Goal: Transaction & Acquisition: Purchase product/service

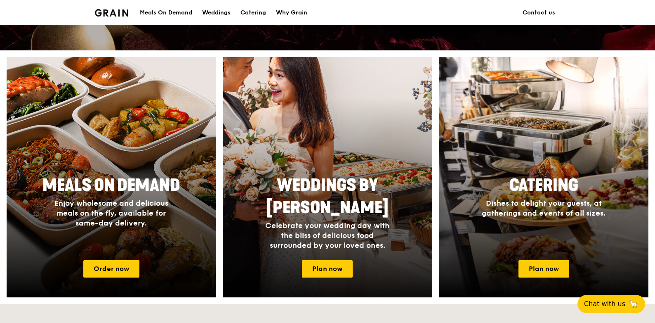
scroll to position [330, 0]
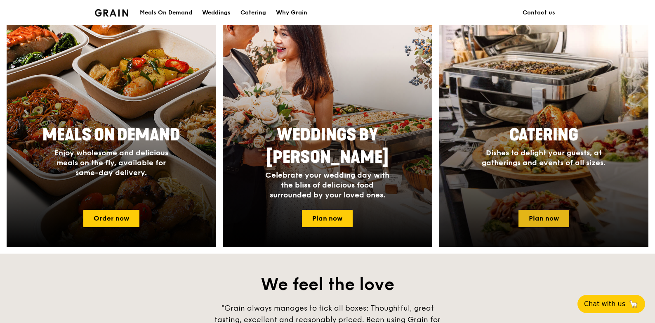
click at [521, 222] on link "Plan now" at bounding box center [543, 218] width 51 height 17
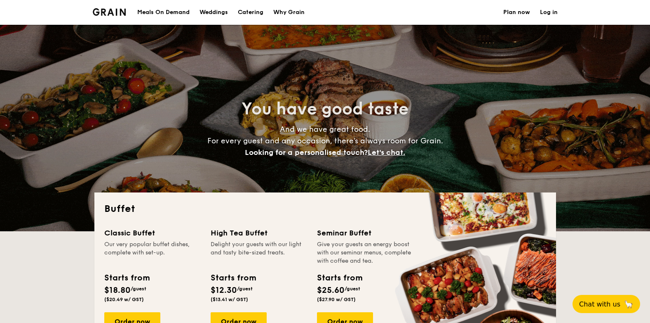
select select
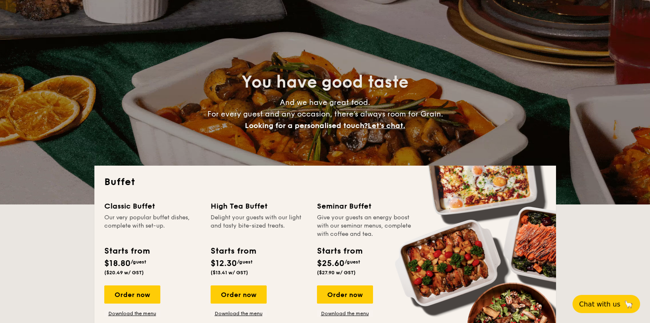
scroll to position [41, 0]
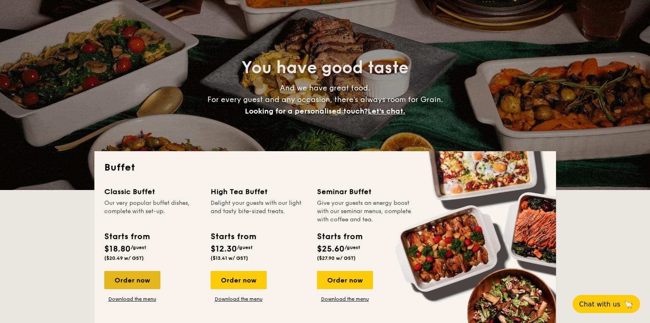
click at [142, 278] on div "Order now" at bounding box center [132, 280] width 56 height 18
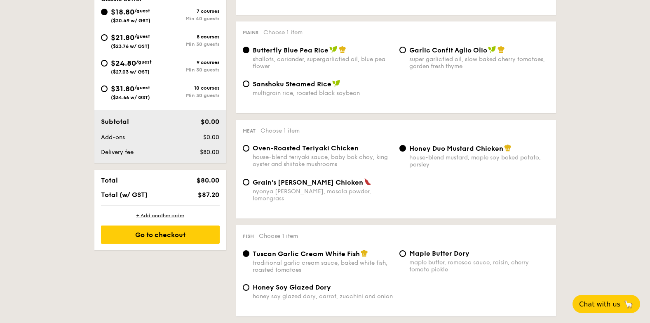
scroll to position [330, 0]
